Goal: Find specific page/section: Find specific page/section

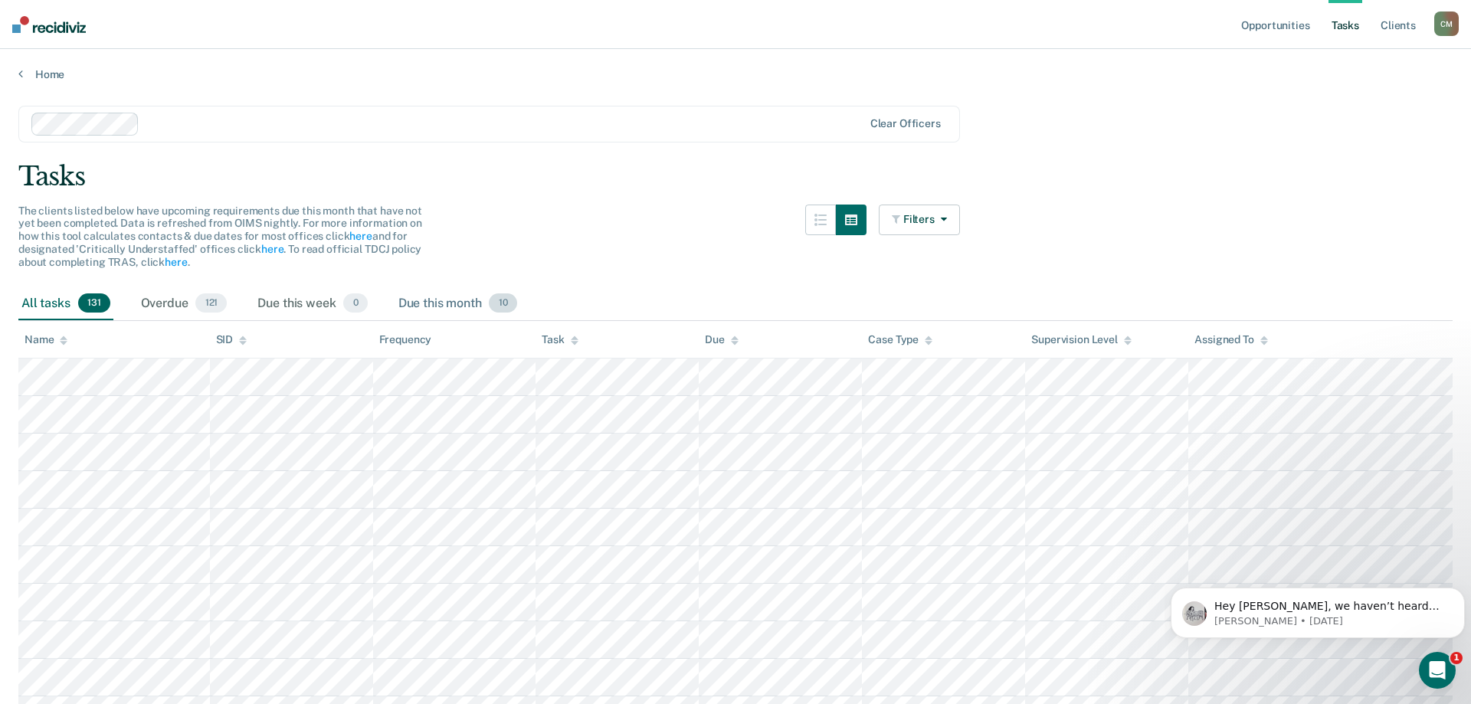
click at [463, 303] on div "Due this month 10" at bounding box center [457, 304] width 125 height 34
click at [58, 304] on div "All tasks 131" at bounding box center [65, 304] width 95 height 34
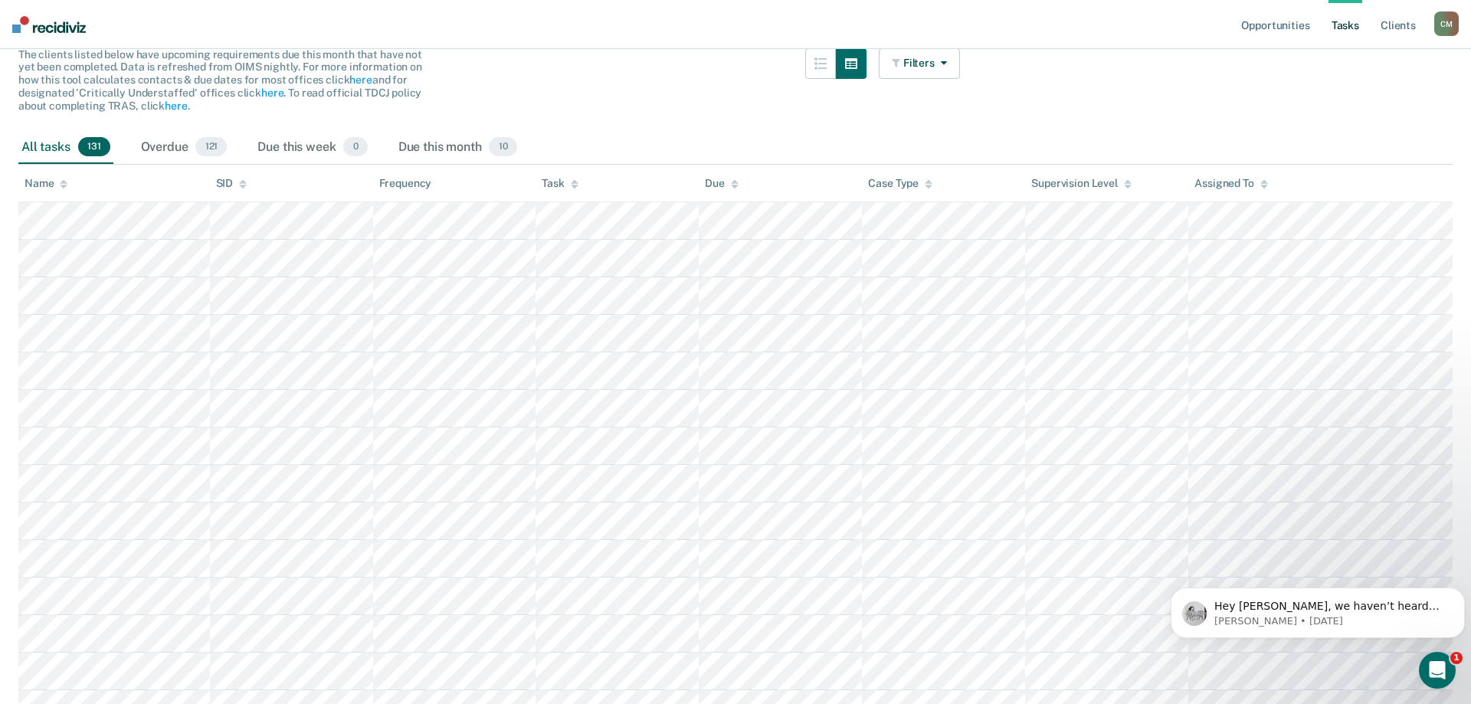
scroll to position [391, 0]
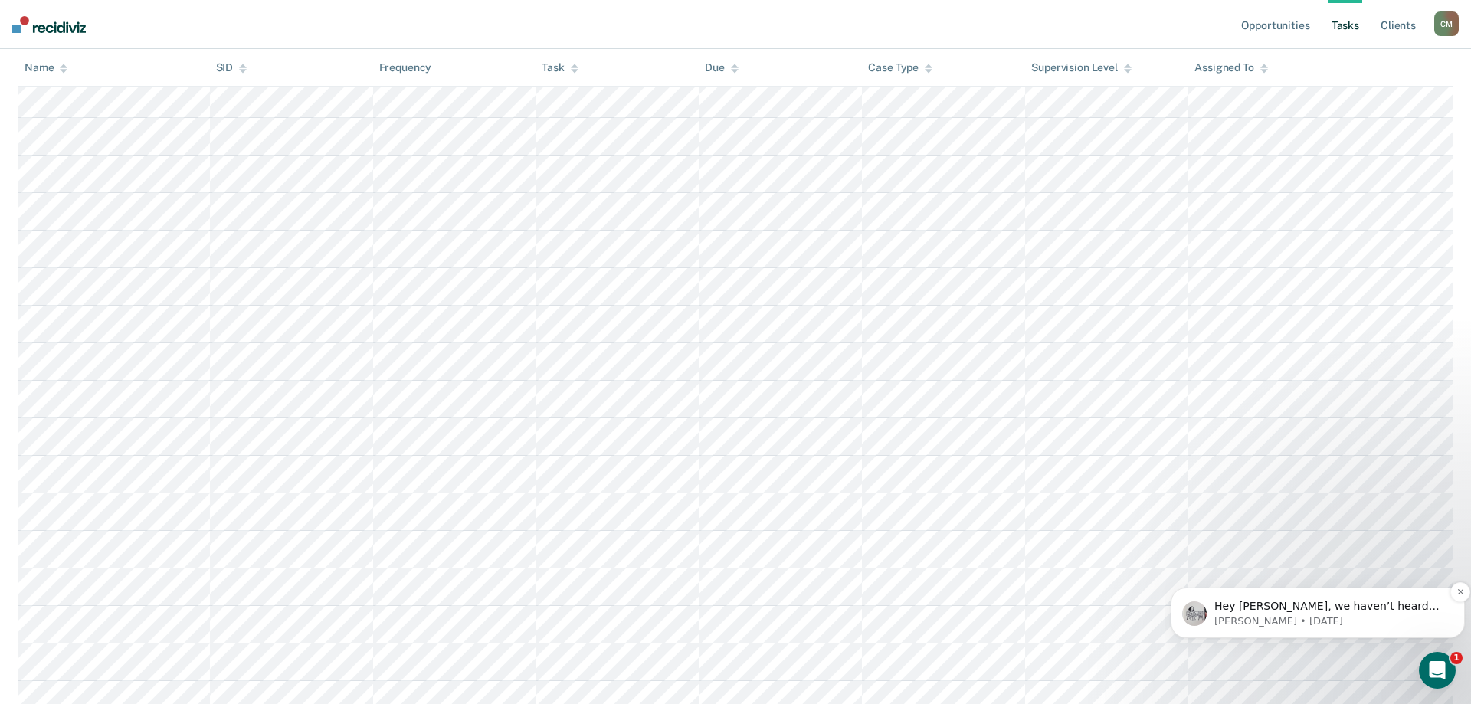
click at [1331, 614] on div "Hey [PERSON_NAME], we haven’t heard back from you in a while so we’re going to …" at bounding box center [1330, 607] width 236 height 20
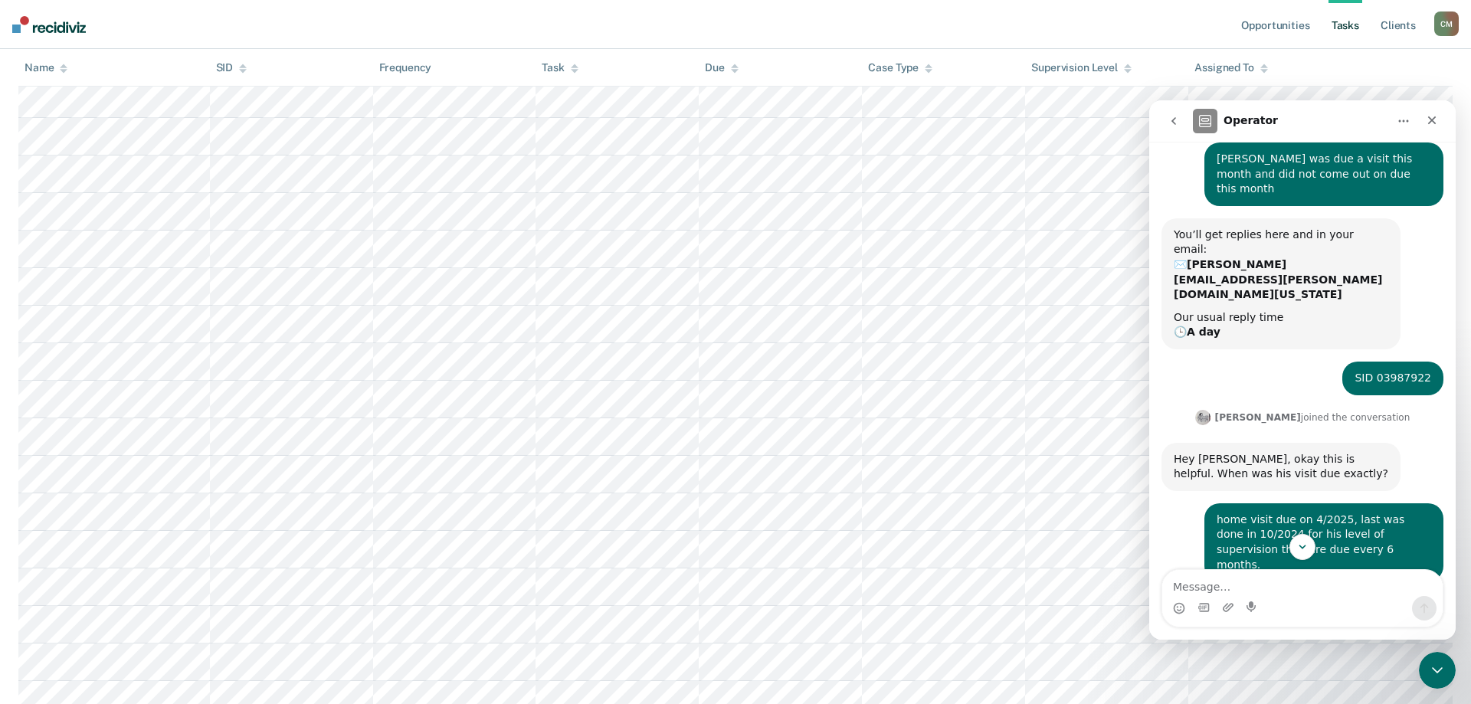
scroll to position [703, 0]
click at [1306, 542] on icon "Scroll to bottom" at bounding box center [1302, 547] width 14 height 14
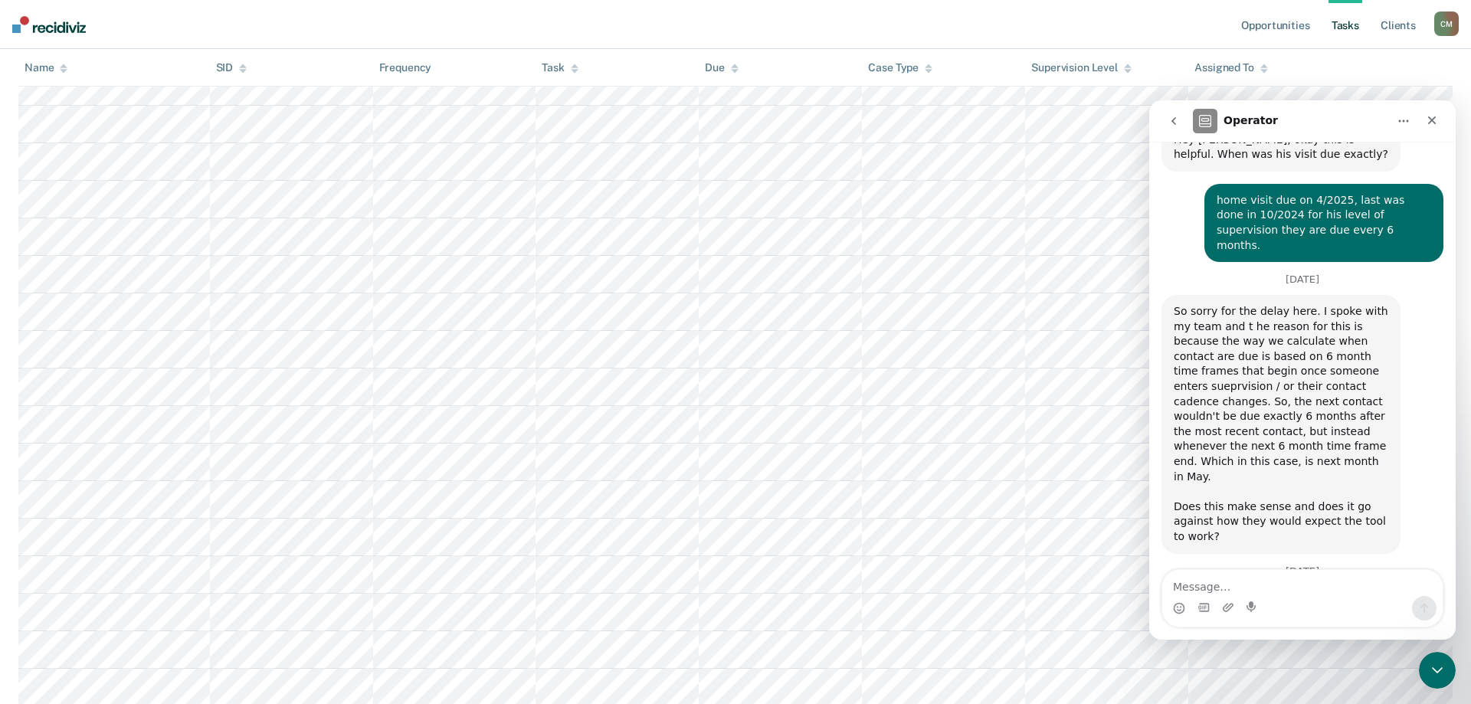
scroll to position [393, 0]
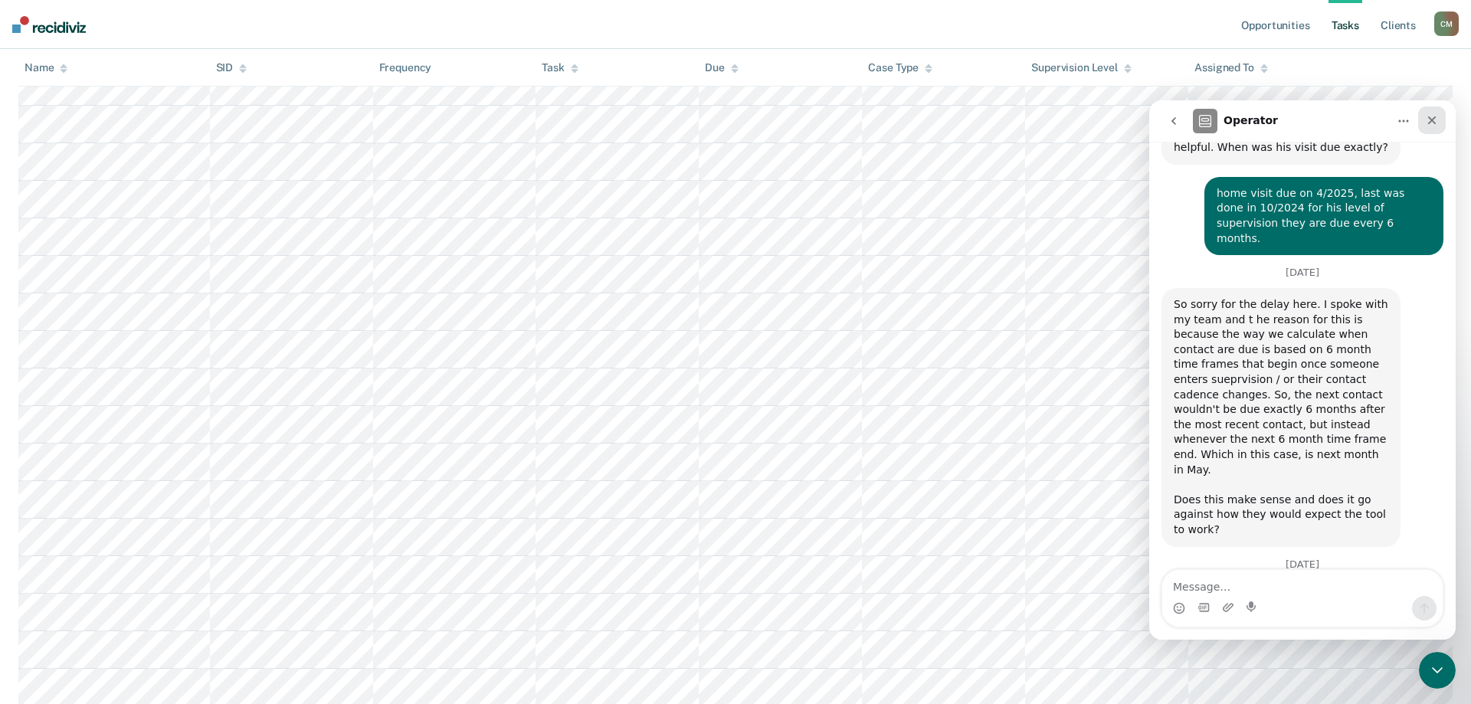
click at [1434, 124] on icon "Close" at bounding box center [1432, 120] width 12 height 12
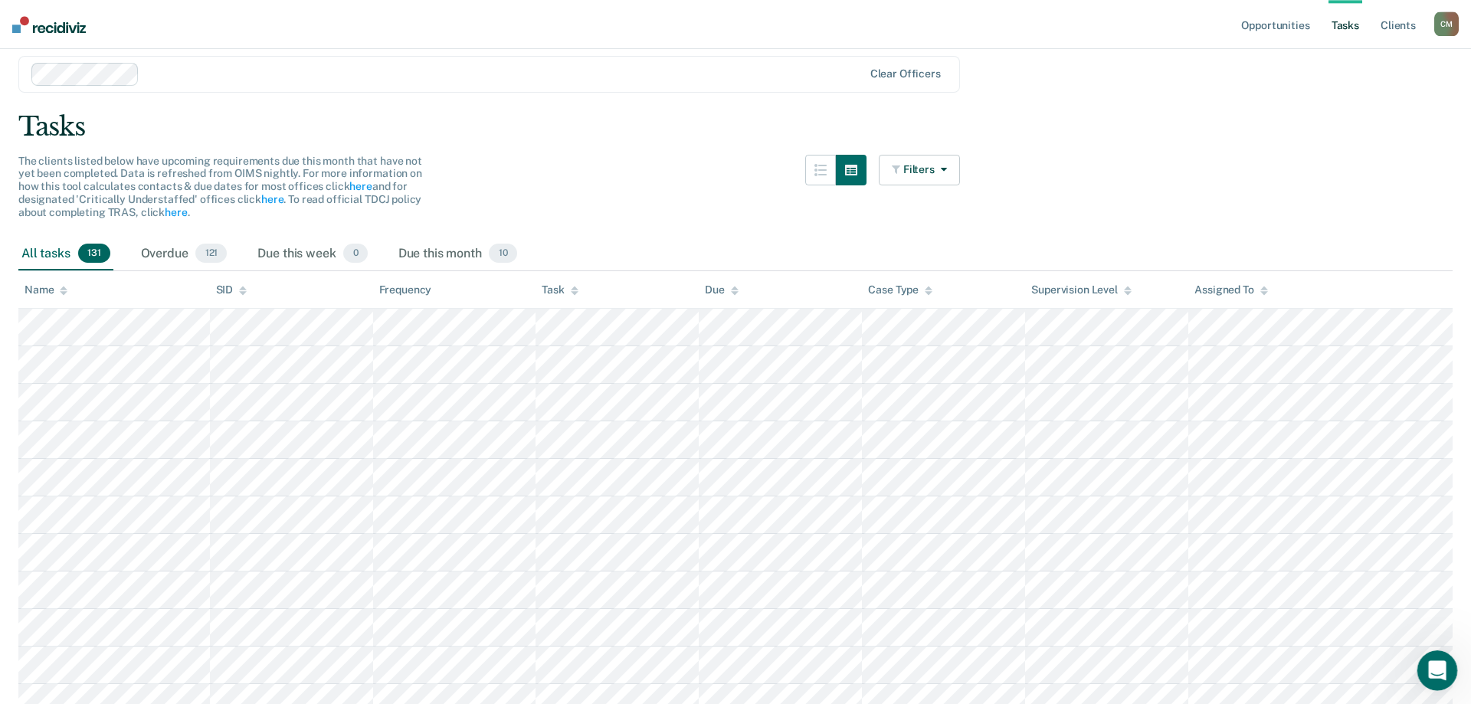
scroll to position [0, 0]
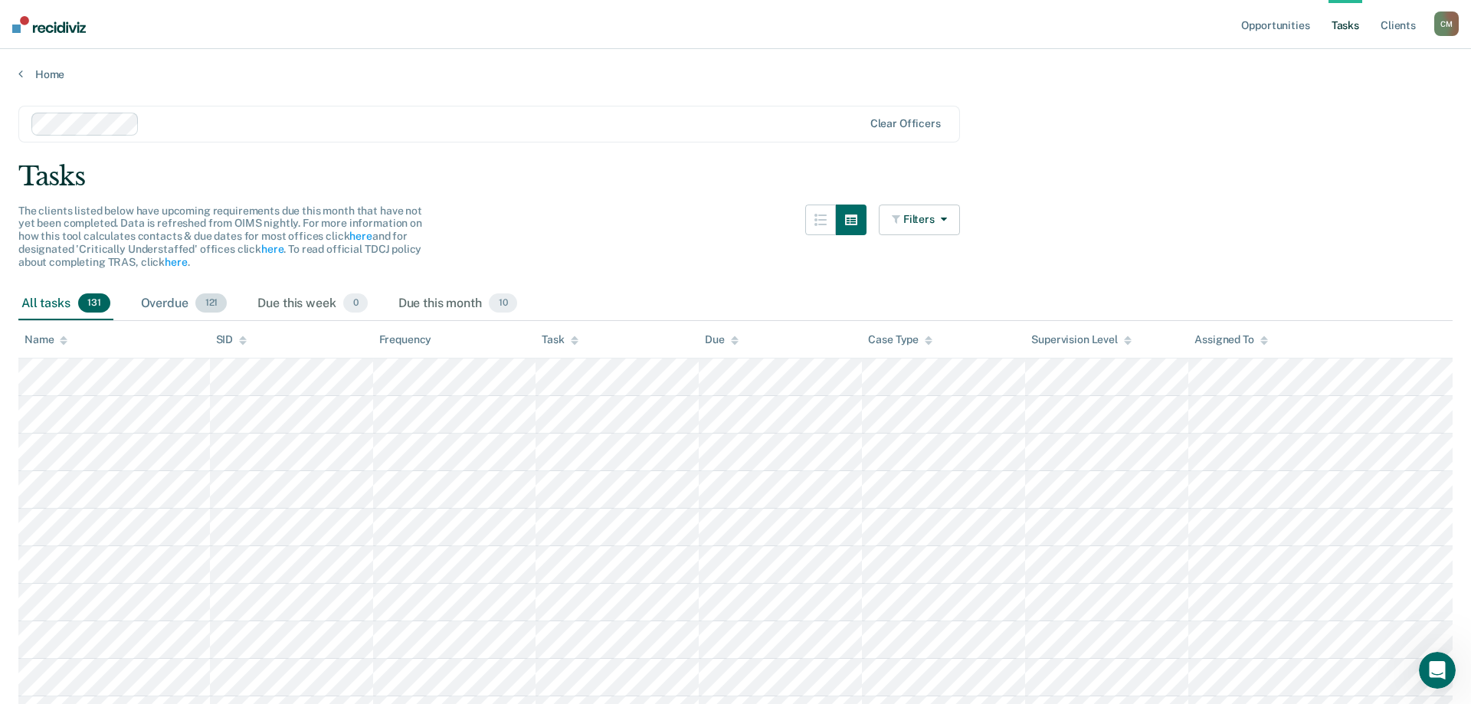
click at [168, 300] on div "Overdue 121" at bounding box center [184, 304] width 93 height 34
click at [264, 250] on link "here" at bounding box center [272, 249] width 22 height 12
click at [1352, 25] on link "Tasks" at bounding box center [1345, 24] width 34 height 49
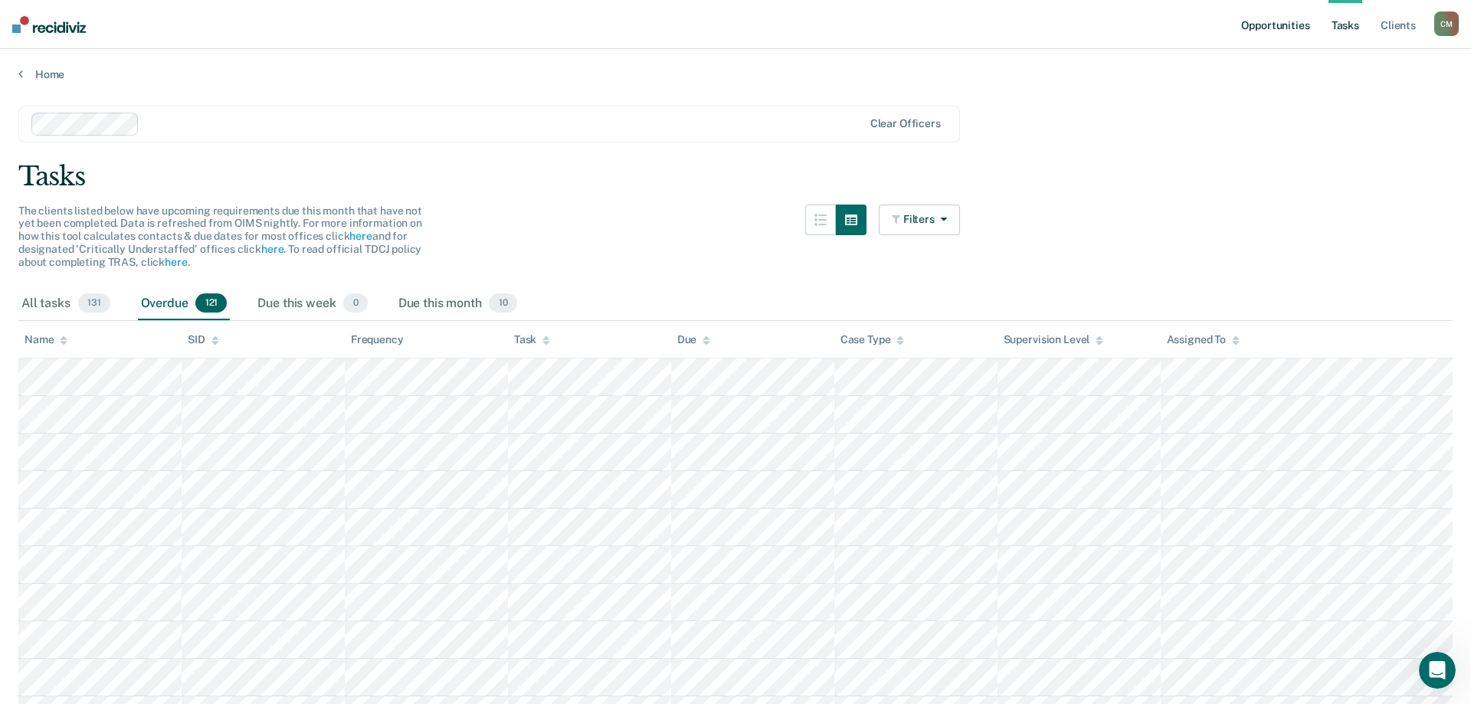
click at [1288, 25] on link "Opportunities" at bounding box center [1275, 24] width 74 height 49
